Goal: Information Seeking & Learning: Learn about a topic

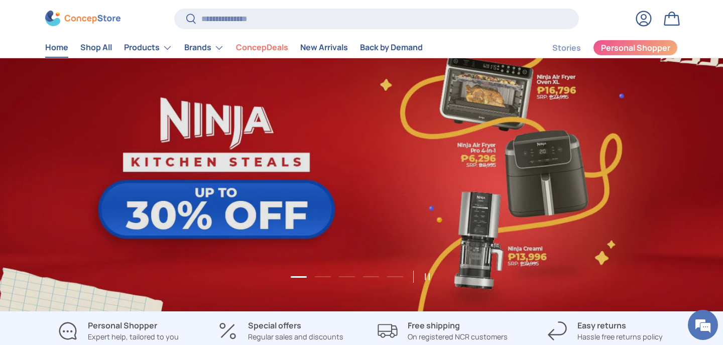
scroll to position [42, 0]
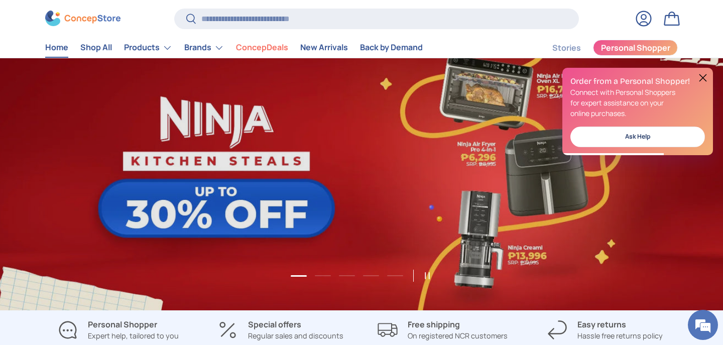
click at [706, 78] on button at bounding box center [703, 78] width 12 height 12
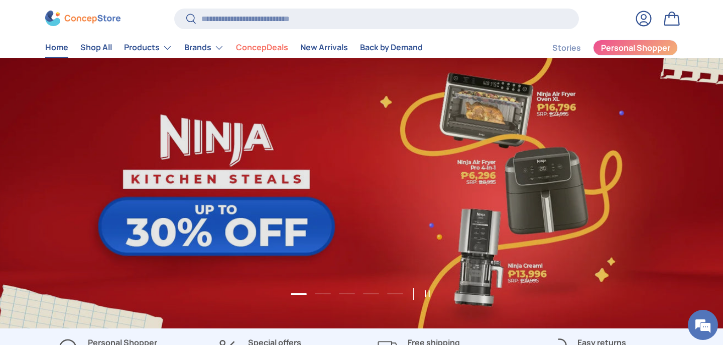
scroll to position [0, 723]
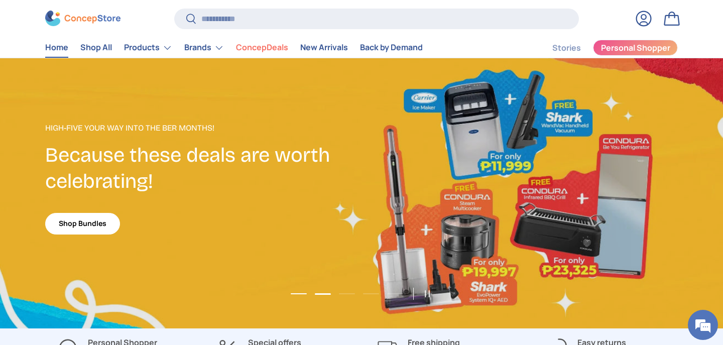
click at [293, 296] on button "Load slide 1 of 5" at bounding box center [299, 293] width 22 height 15
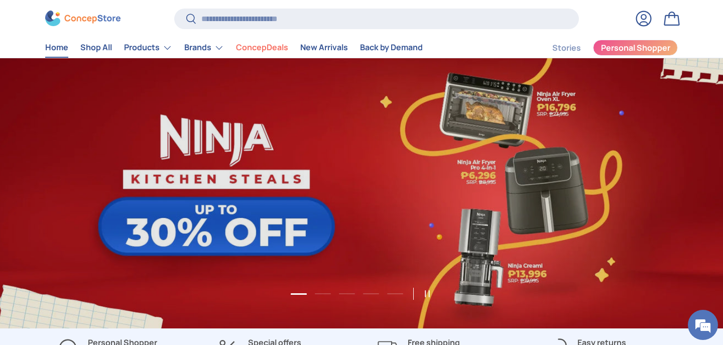
scroll to position [0, 0]
click at [347, 179] on link "1 of 5" at bounding box center [361, 190] width 723 height 276
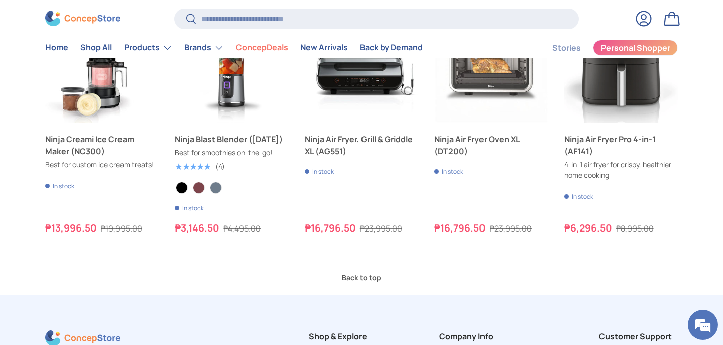
scroll to position [254, 0]
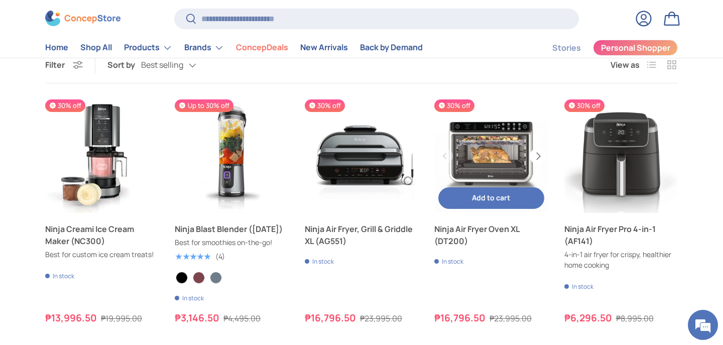
click at [532, 162] on button "Next" at bounding box center [538, 156] width 16 height 16
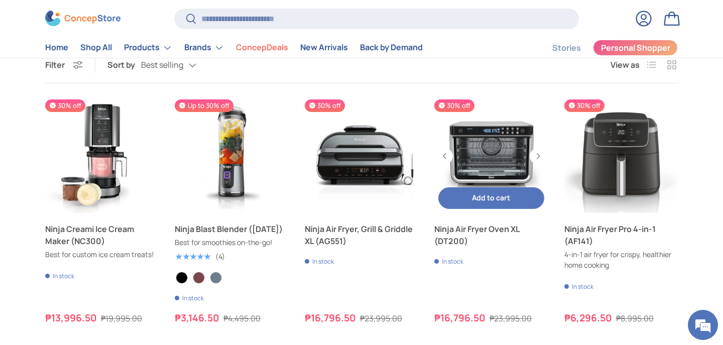
click at [507, 145] on link "Ninja Air Fryer Oven XL (DT200)" at bounding box center [491, 155] width 113 height 113
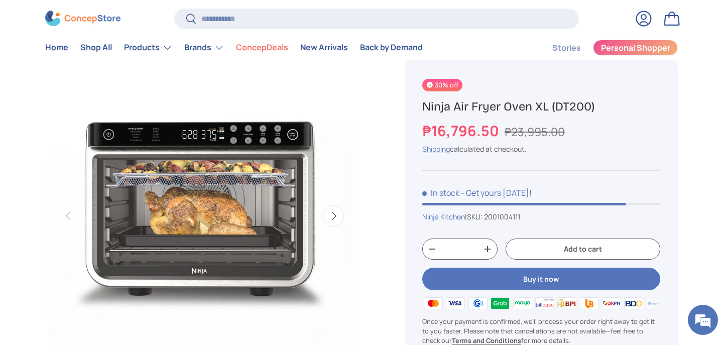
scroll to position [72, 0]
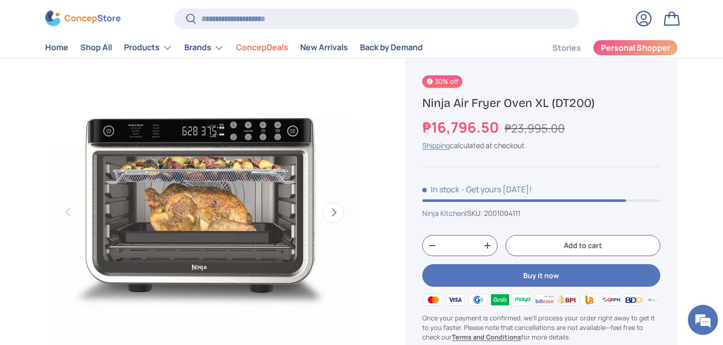
click at [342, 214] on button "Next" at bounding box center [333, 212] width 21 height 21
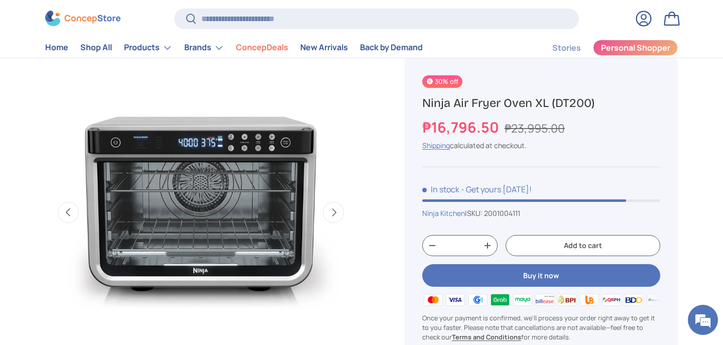
click at [342, 214] on button "Next" at bounding box center [333, 212] width 21 height 21
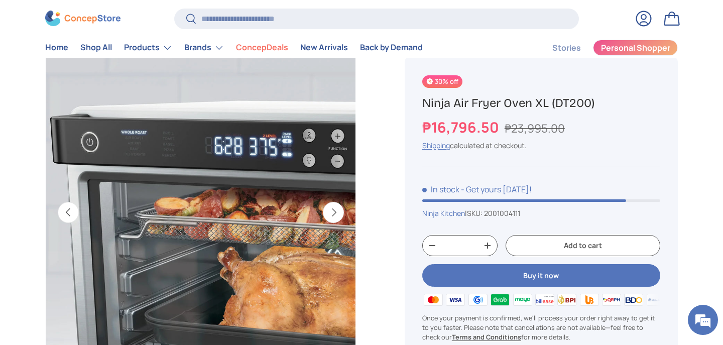
click at [342, 214] on button "Next" at bounding box center [333, 212] width 21 height 21
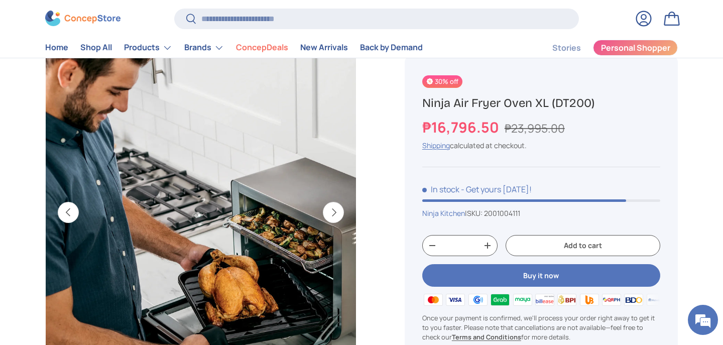
click at [342, 214] on button "Next" at bounding box center [333, 212] width 21 height 21
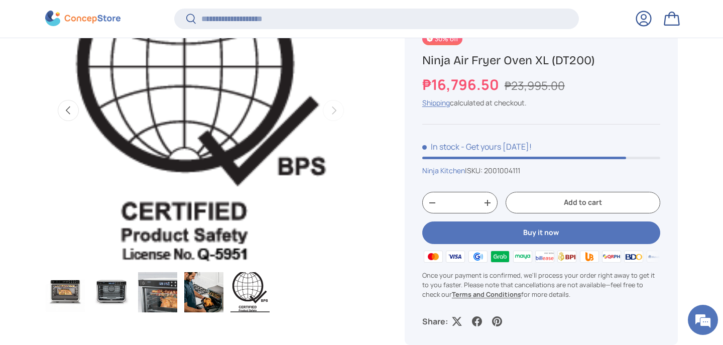
scroll to position [176, 0]
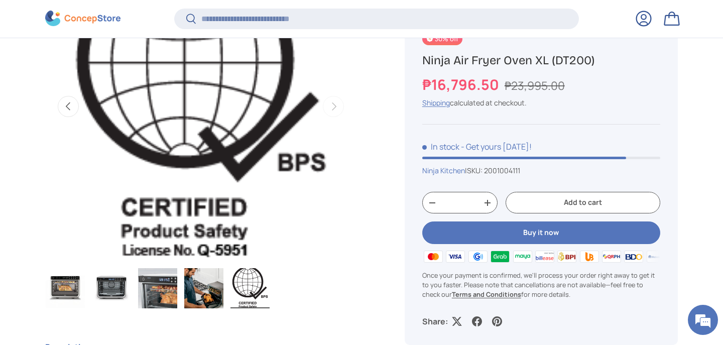
click at [61, 289] on img "Gallery Viewer" at bounding box center [65, 288] width 39 height 40
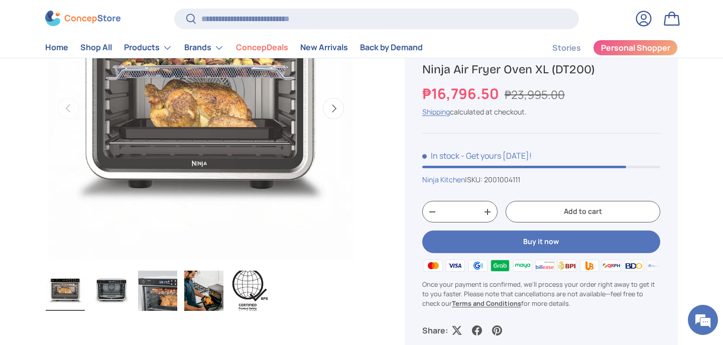
scroll to position [65, 0]
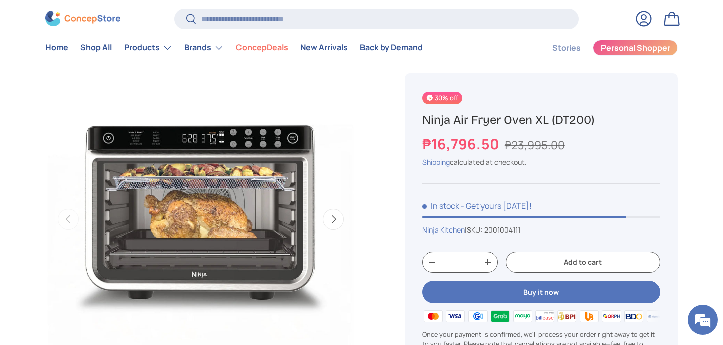
click at [337, 216] on button "Next" at bounding box center [333, 219] width 21 height 21
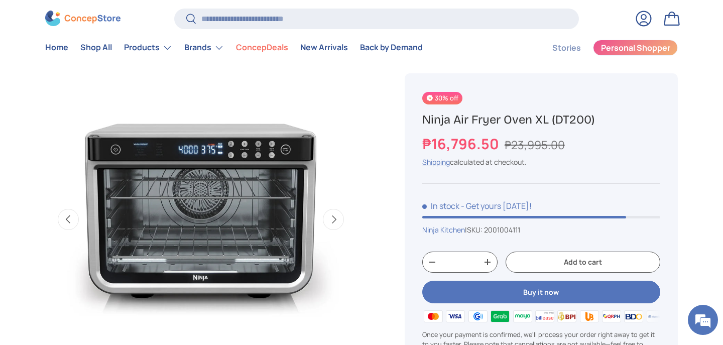
click at [337, 216] on button "Next" at bounding box center [333, 219] width 21 height 21
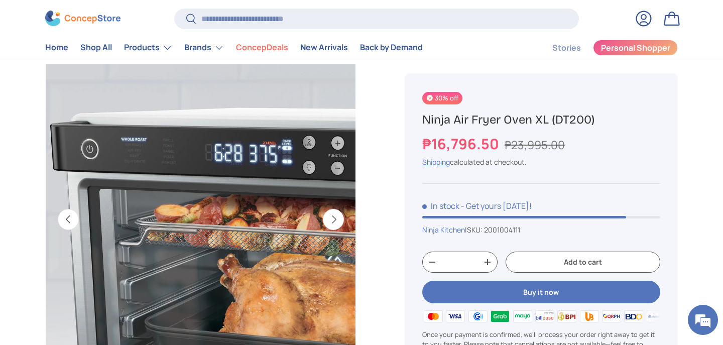
click at [337, 216] on button "Next" at bounding box center [333, 219] width 21 height 21
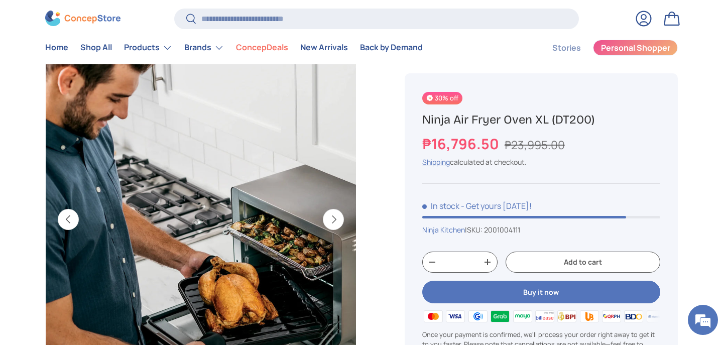
click at [337, 216] on button "Next" at bounding box center [333, 219] width 21 height 21
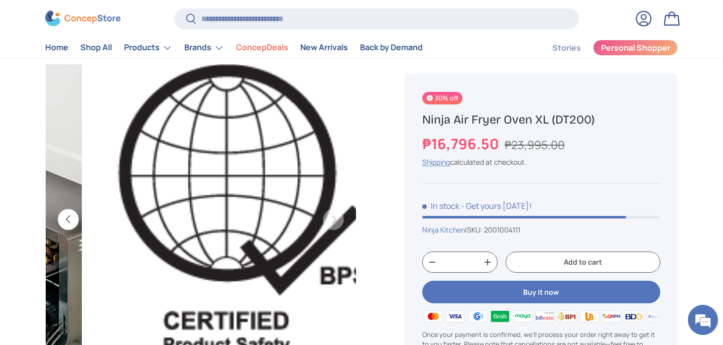
scroll to position [0, 1264]
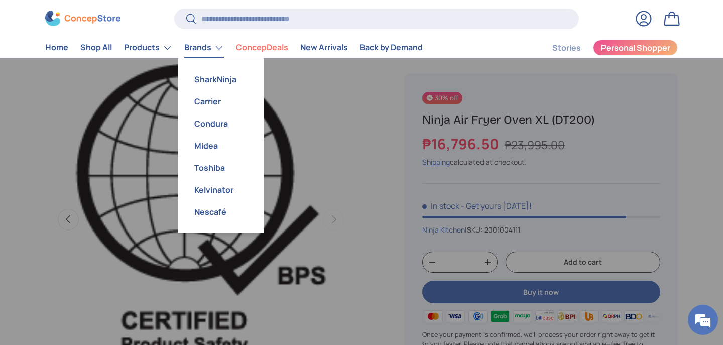
click at [191, 48] on link "Brands" at bounding box center [204, 48] width 40 height 20
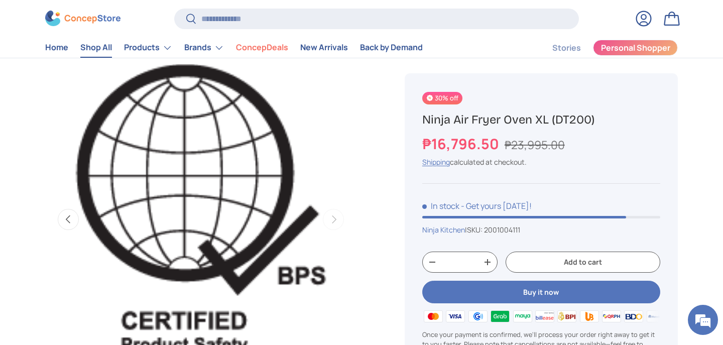
click at [102, 53] on link "Shop All" at bounding box center [96, 48] width 32 height 20
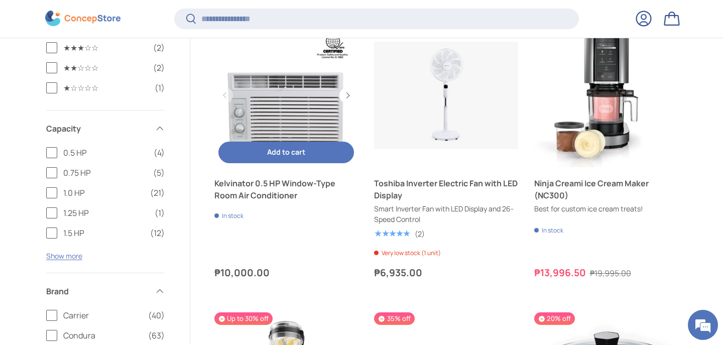
scroll to position [1375, 0]
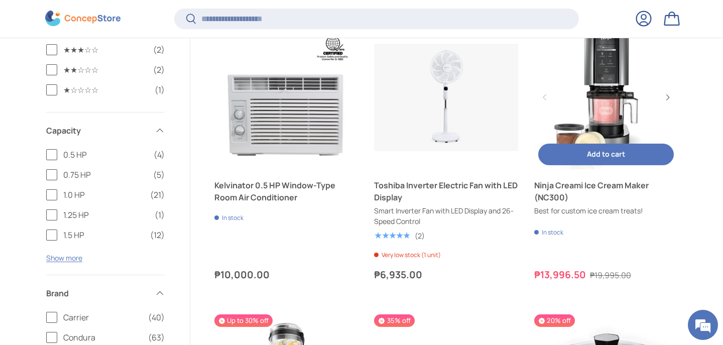
click at [619, 76] on link "Ninja Creami Ice Cream Maker (NC300)" at bounding box center [606, 98] width 144 height 144
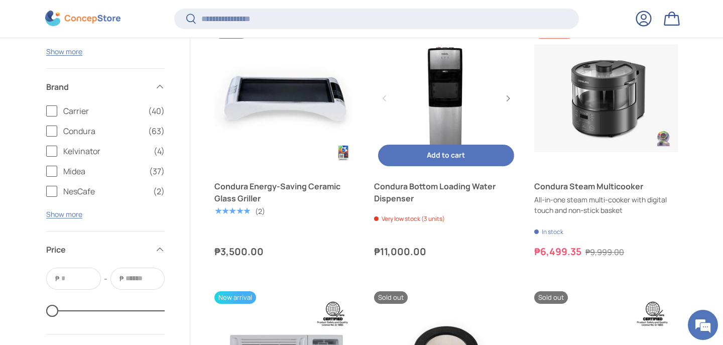
scroll to position [1953, 0]
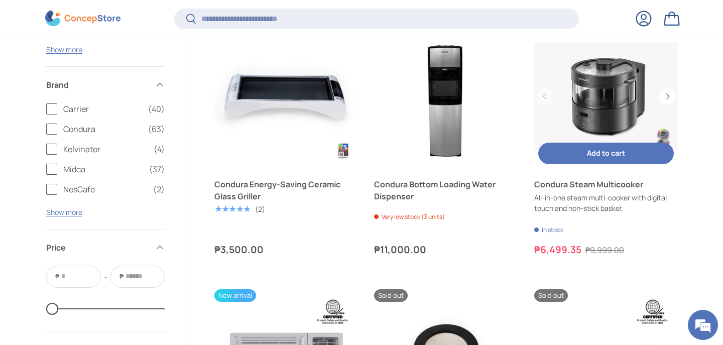
click at [606, 93] on link "Condura Steam Multicooker" at bounding box center [606, 96] width 144 height 144
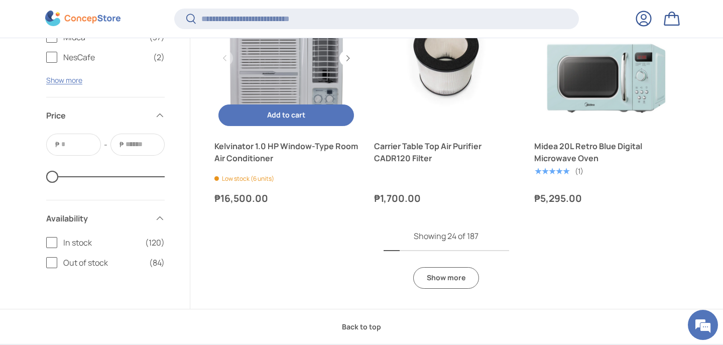
scroll to position [2254, 0]
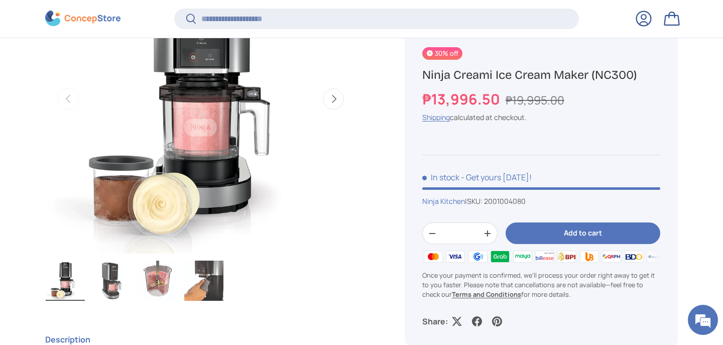
scroll to position [438, 0]
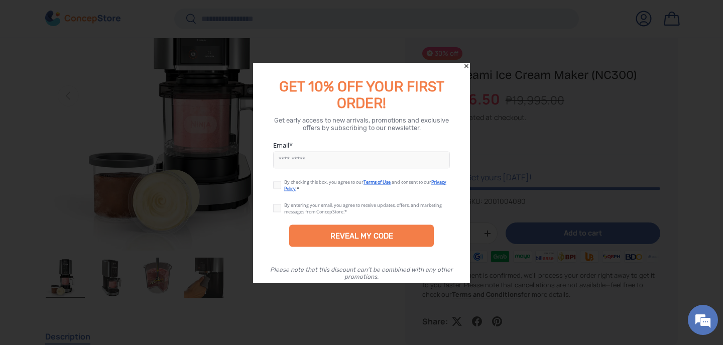
click at [126, 53] on div at bounding box center [361, 172] width 723 height 345
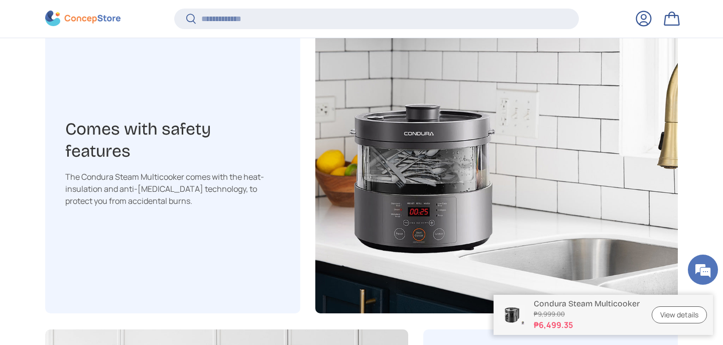
scroll to position [1822, 0]
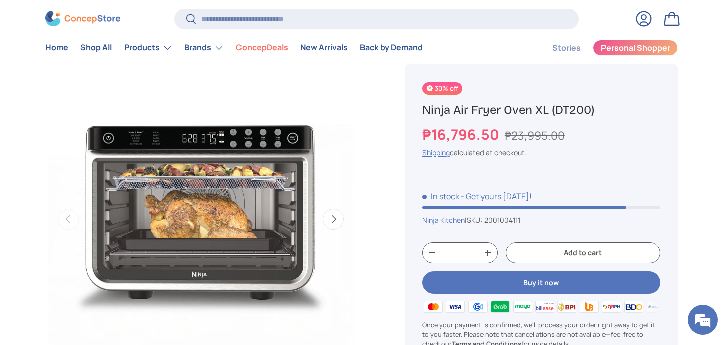
click at [241, 129] on img "Gallery Viewer" at bounding box center [200, 219] width 311 height 311
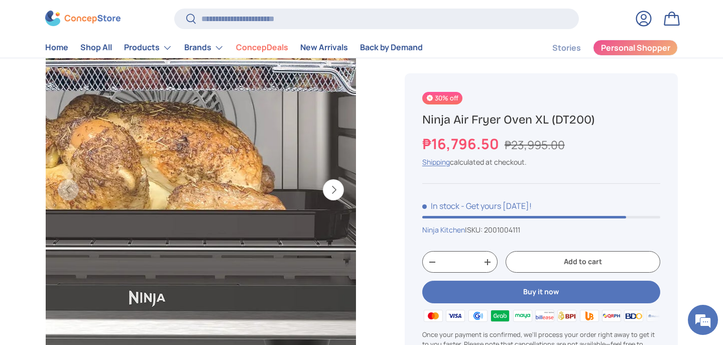
scroll to position [94, 0]
